Goal: Navigation & Orientation: Find specific page/section

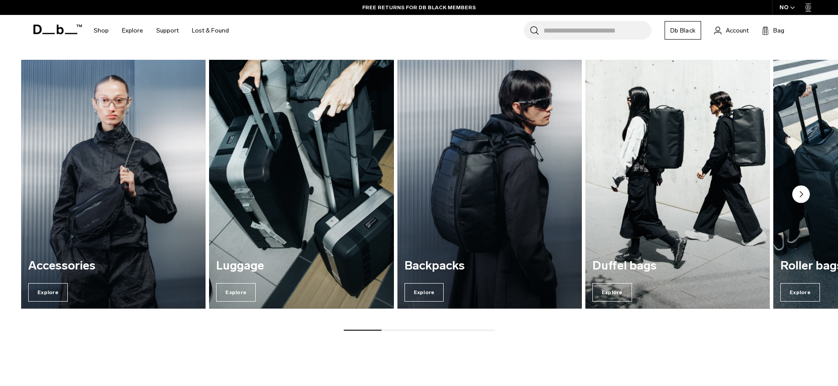
scroll to position [813, 0]
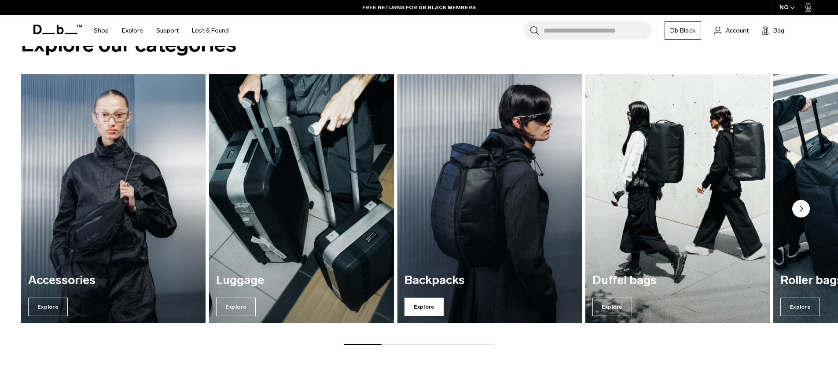
click at [426, 306] on span "Explore" at bounding box center [425, 307] width 40 height 18
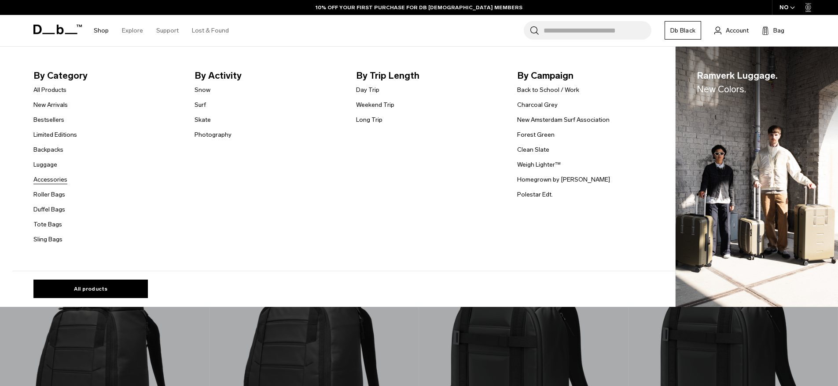
click at [52, 182] on link "Accessories" at bounding box center [50, 179] width 34 height 9
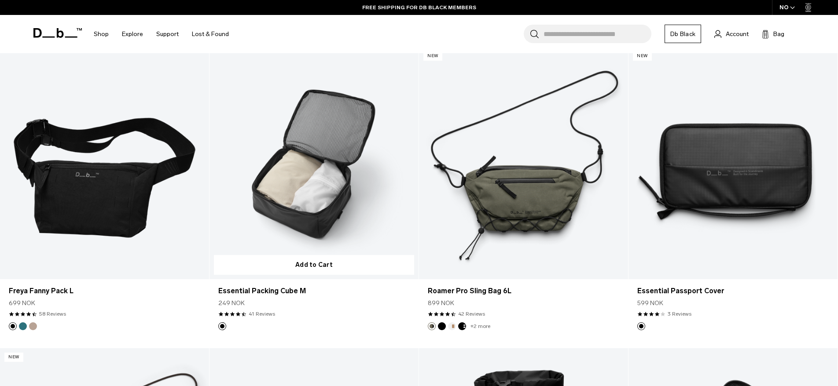
scroll to position [816, 0]
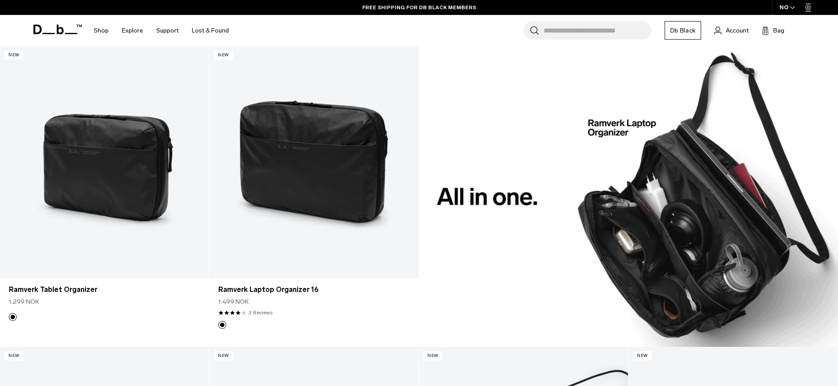
click at [347, 6] on div "FREE SHIPPING FOR DB BLACK MEMBERS" at bounding box center [419, 7] width 838 height 15
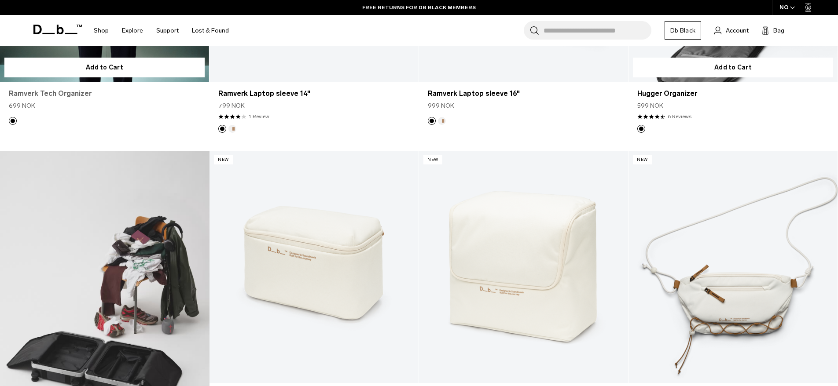
scroll to position [0, 0]
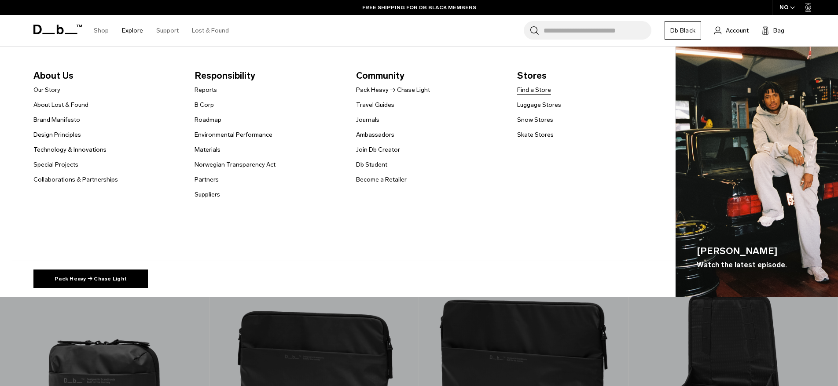
click at [538, 89] on link "Find a Store" at bounding box center [534, 89] width 34 height 9
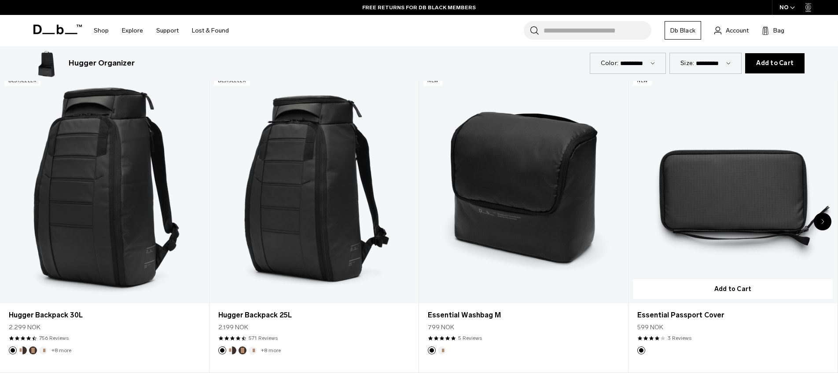
scroll to position [2118, 0]
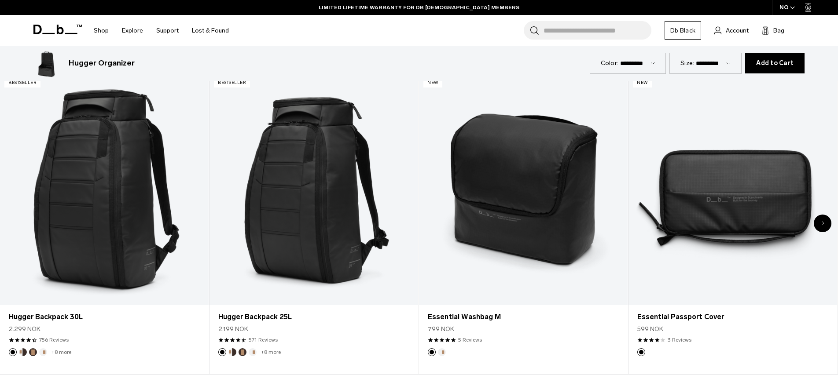
click at [828, 227] on div "Next slide" at bounding box center [823, 224] width 18 height 18
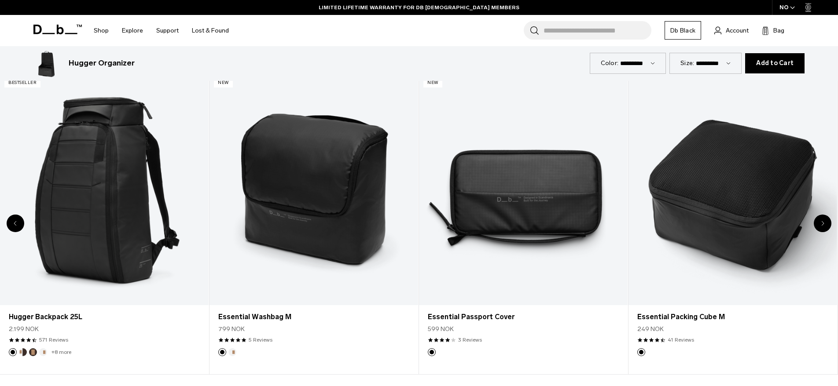
click at [828, 227] on div "Next slide" at bounding box center [823, 224] width 18 height 18
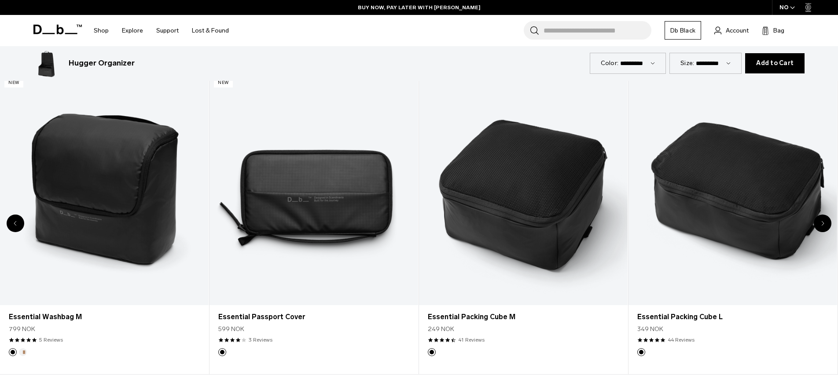
click at [824, 226] on div "Next slide" at bounding box center [823, 224] width 18 height 18
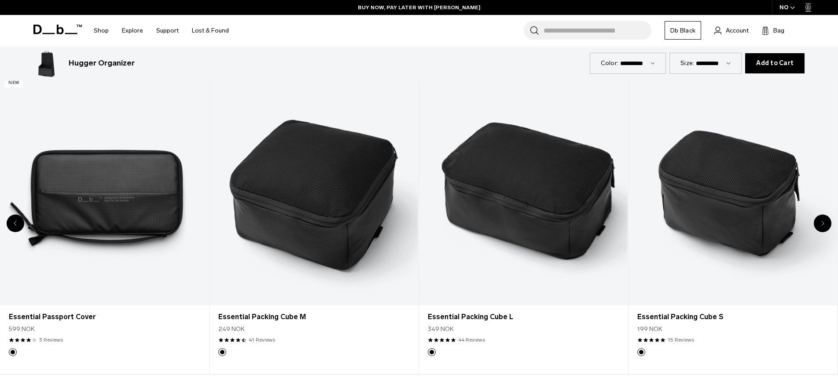
click at [824, 226] on div "Next slide" at bounding box center [823, 224] width 18 height 18
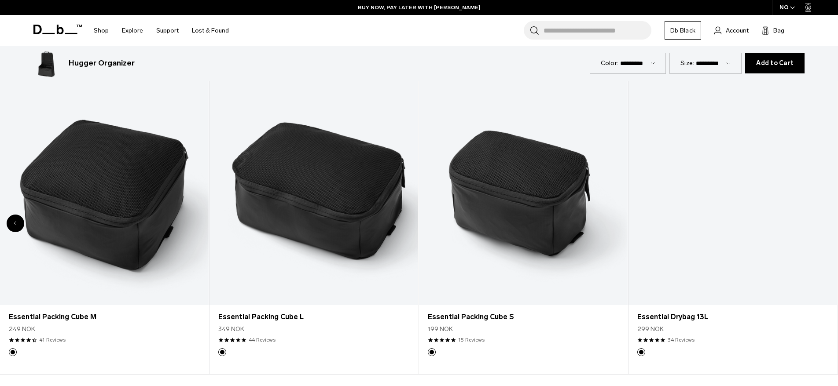
click at [824, 226] on div "8 / 8" at bounding box center [733, 190] width 209 height 232
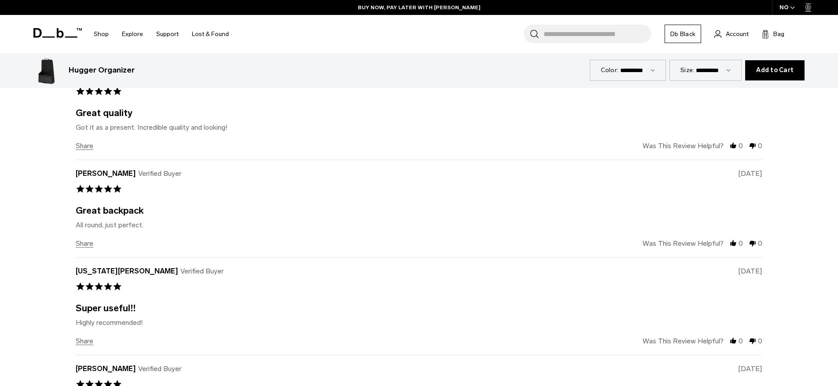
scroll to position [3154, 0]
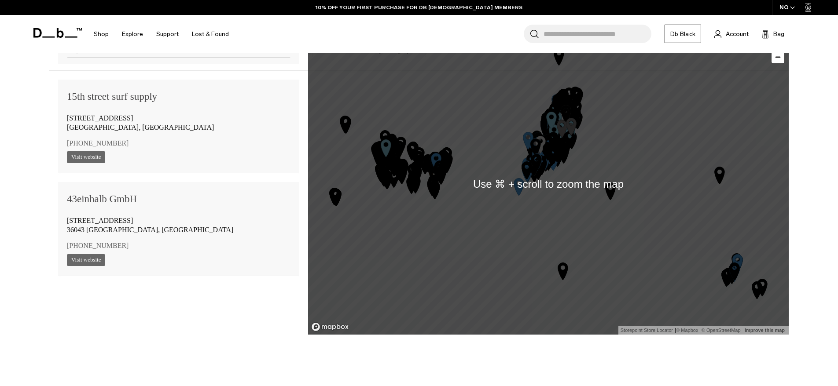
scroll to position [723, 0]
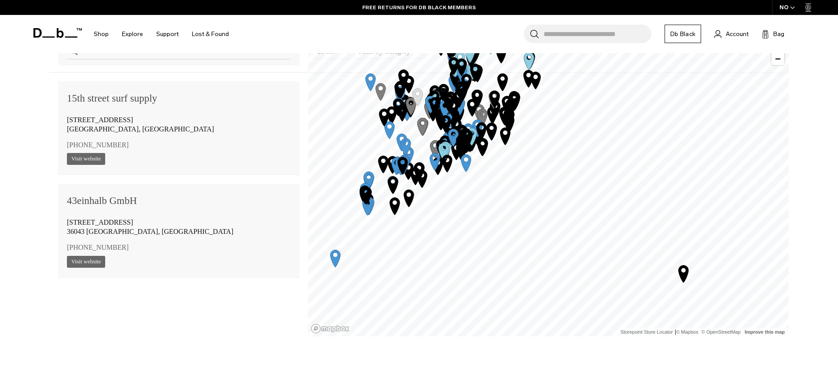
click at [686, 276] on icon "Map marker" at bounding box center [684, 274] width 10 height 17
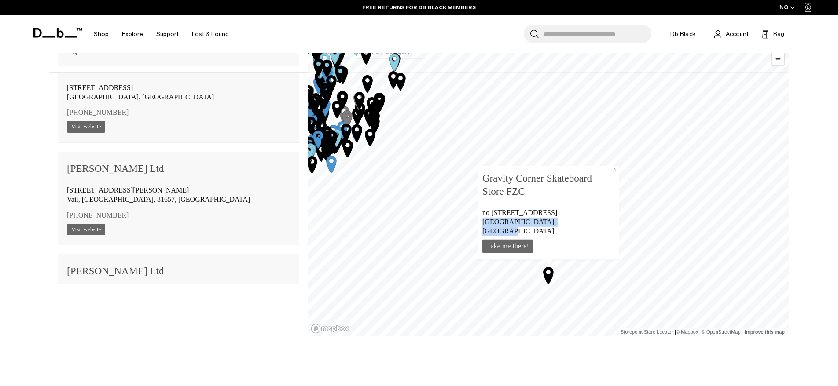
drag, startPoint x: 482, startPoint y: 233, endPoint x: 532, endPoint y: 238, distance: 50.0
click at [532, 238] on div "Gravity Corner Skateboard Store FZC [STREET_ADDRESS] Take me there! ×" at bounding box center [548, 213] width 141 height 94
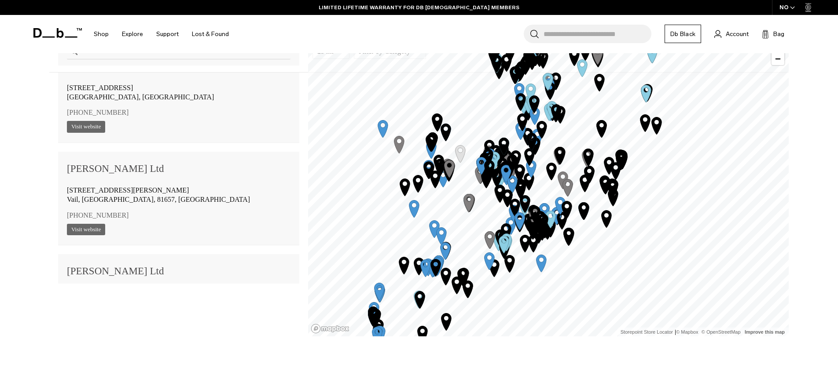
drag, startPoint x: 537, startPoint y: 258, endPoint x: 560, endPoint y: 151, distance: 110.4
click at [560, 151] on icon "Map marker" at bounding box center [560, 155] width 10 height 17
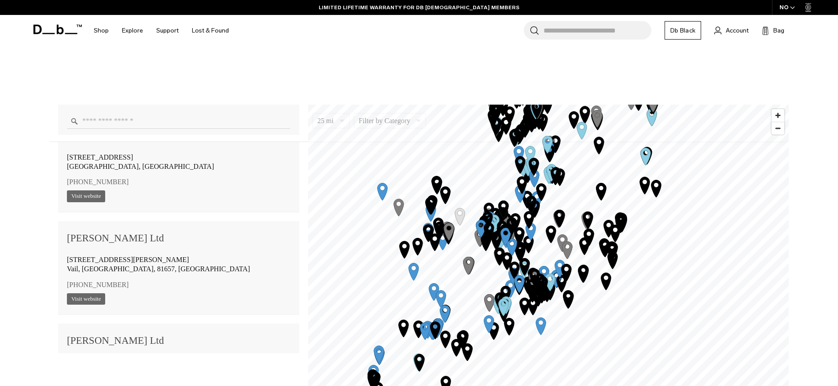
scroll to position [729, 0]
